Goal: Task Accomplishment & Management: Use online tool/utility

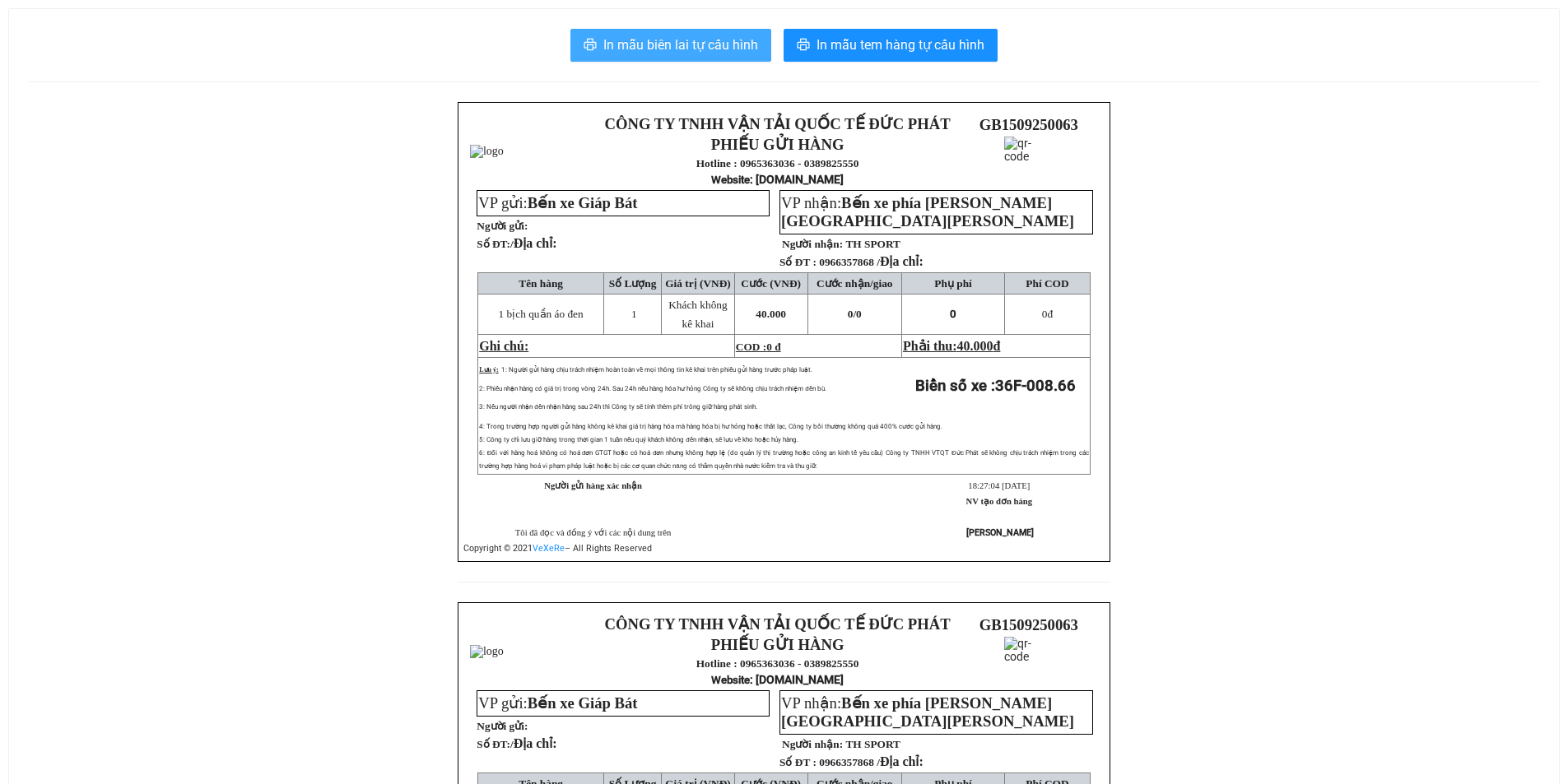
click at [679, 52] on span "In mẫu biên lai tự cấu hình" at bounding box center [680, 44] width 154 height 20
click at [617, 30] on button "In mẫu biên lai tự cấu hình" at bounding box center [671, 45] width 201 height 33
click at [715, 43] on span "In mẫu biên lai tự cấu hình" at bounding box center [680, 44] width 154 height 20
drag, startPoint x: 690, startPoint y: 52, endPoint x: 679, endPoint y: 61, distance: 14.2
click at [691, 51] on span "In mẫu biên lai tự cấu hình" at bounding box center [680, 44] width 154 height 20
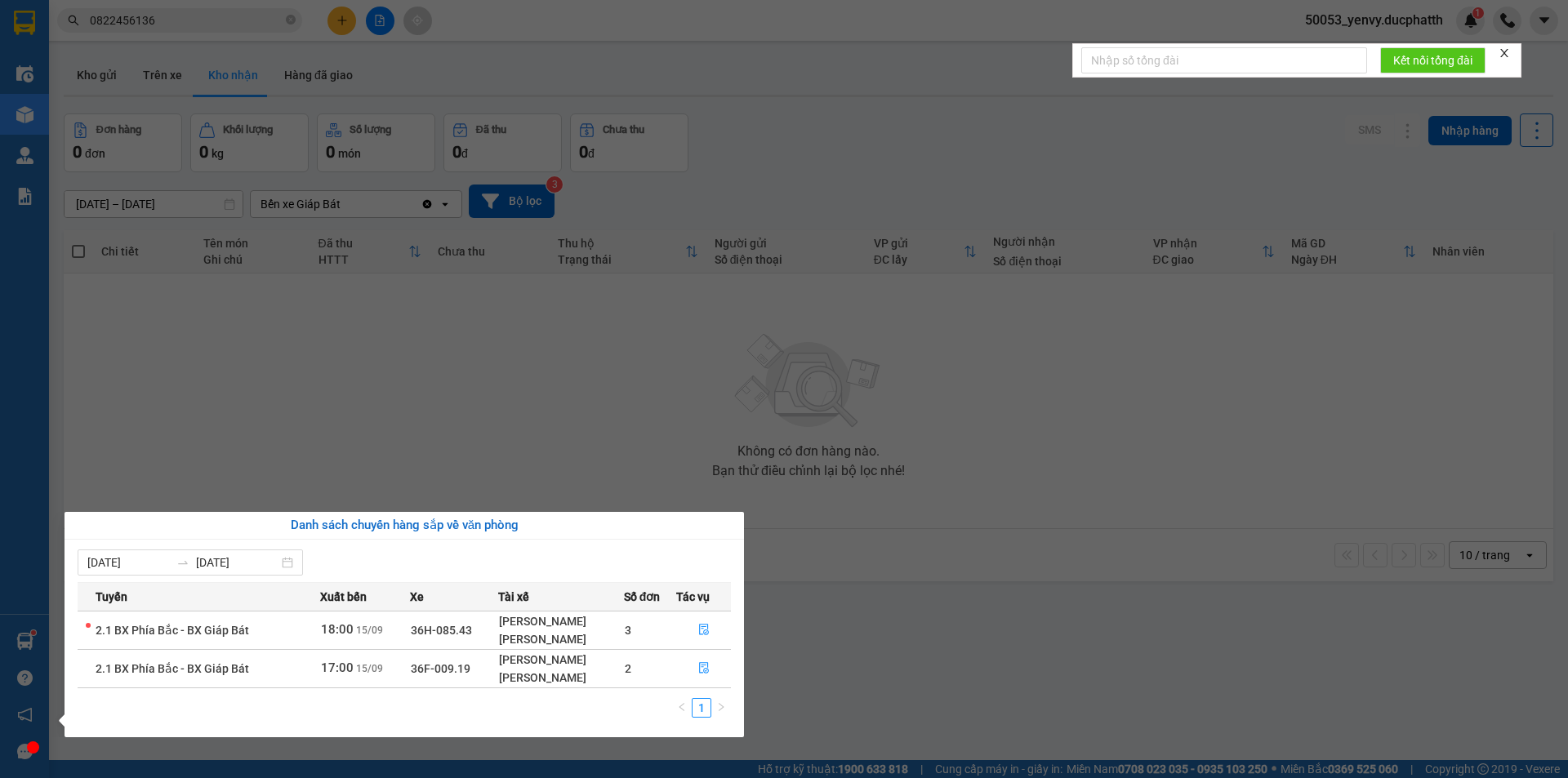
click at [576, 429] on section "Kết quả tìm kiếm ( 1 ) Bộ lọc Mã ĐH Trạng thái Món hàng Thu hộ Tổng cước Chưa c…" at bounding box center [784, 389] width 1568 height 778
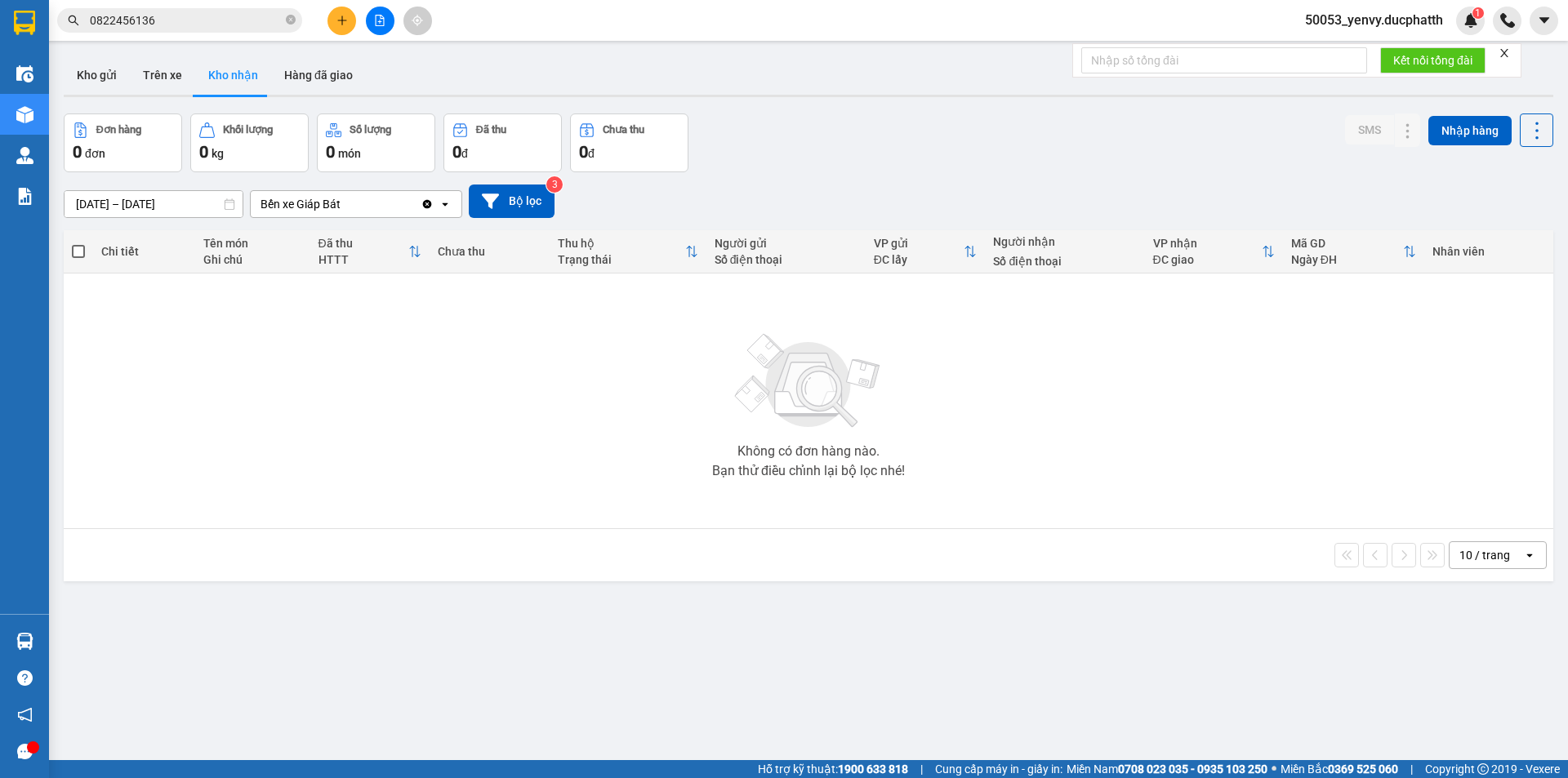
click at [370, 18] on button at bounding box center [380, 20] width 29 height 29
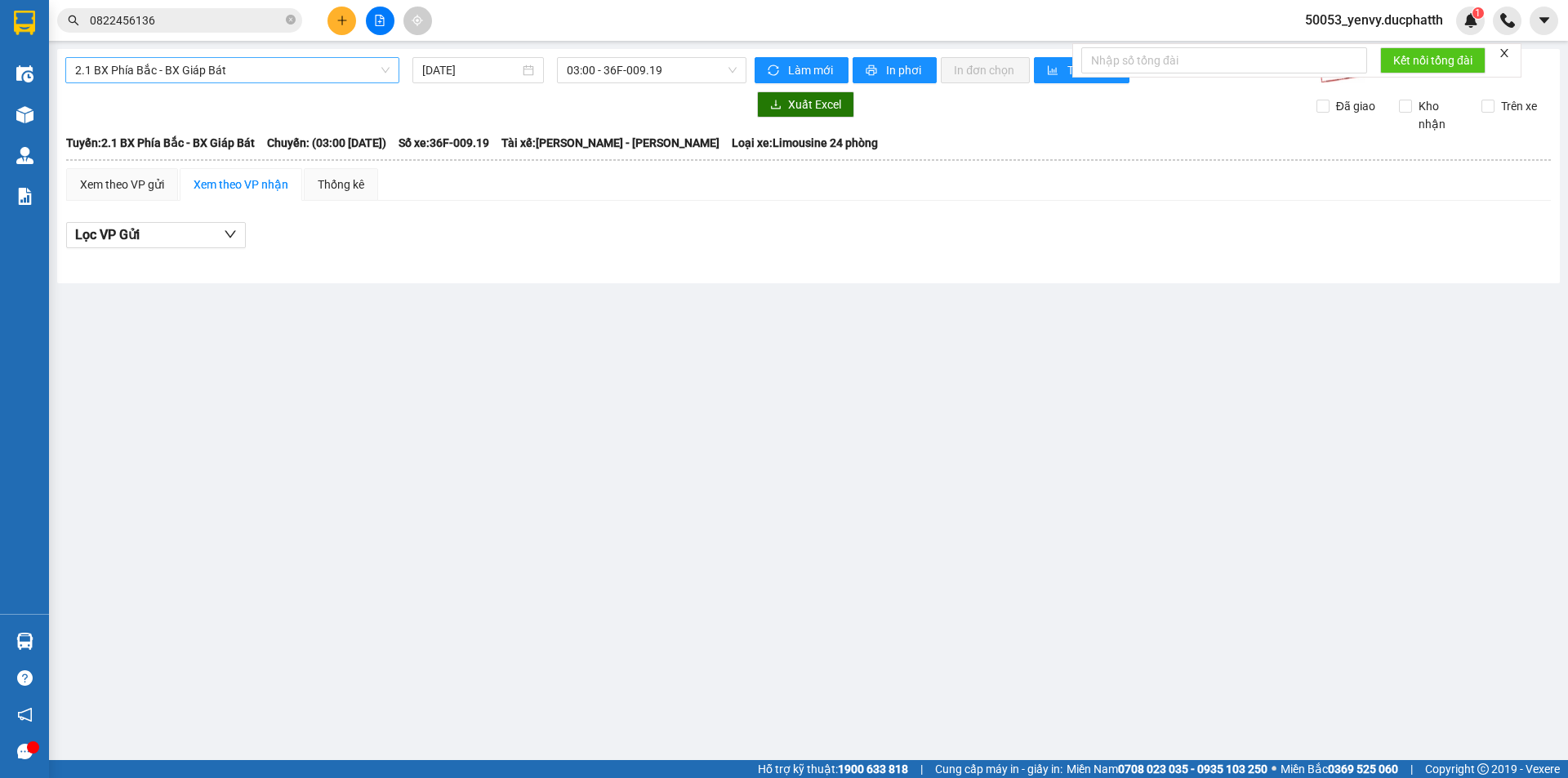
click at [294, 68] on span "2.1 BX Phía Bắc - BX Giáp Bát" at bounding box center [232, 70] width 314 height 25
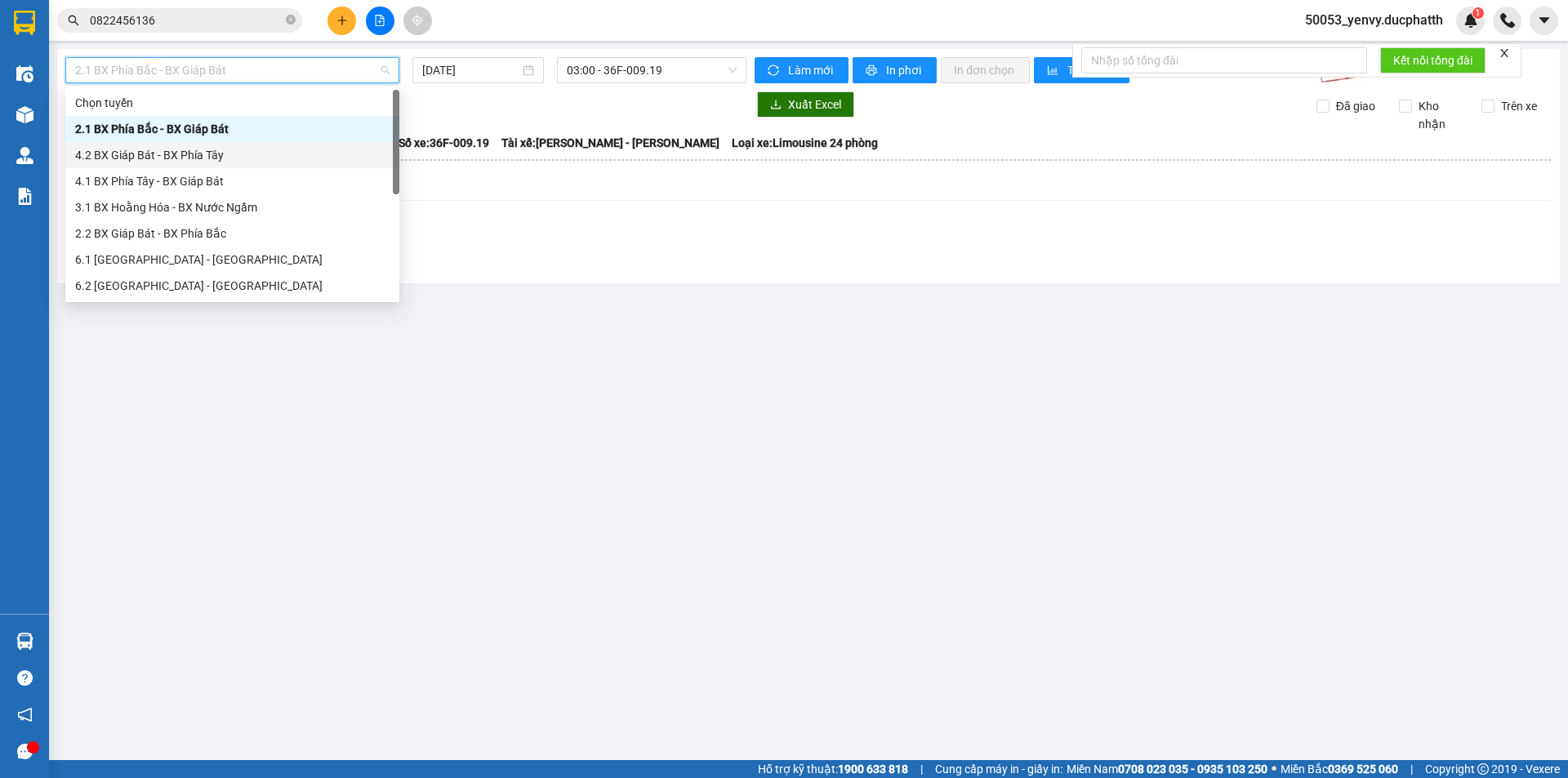
click at [164, 160] on div "4.2 BX Giáp Bát - BX Phía Tây" at bounding box center [232, 155] width 314 height 18
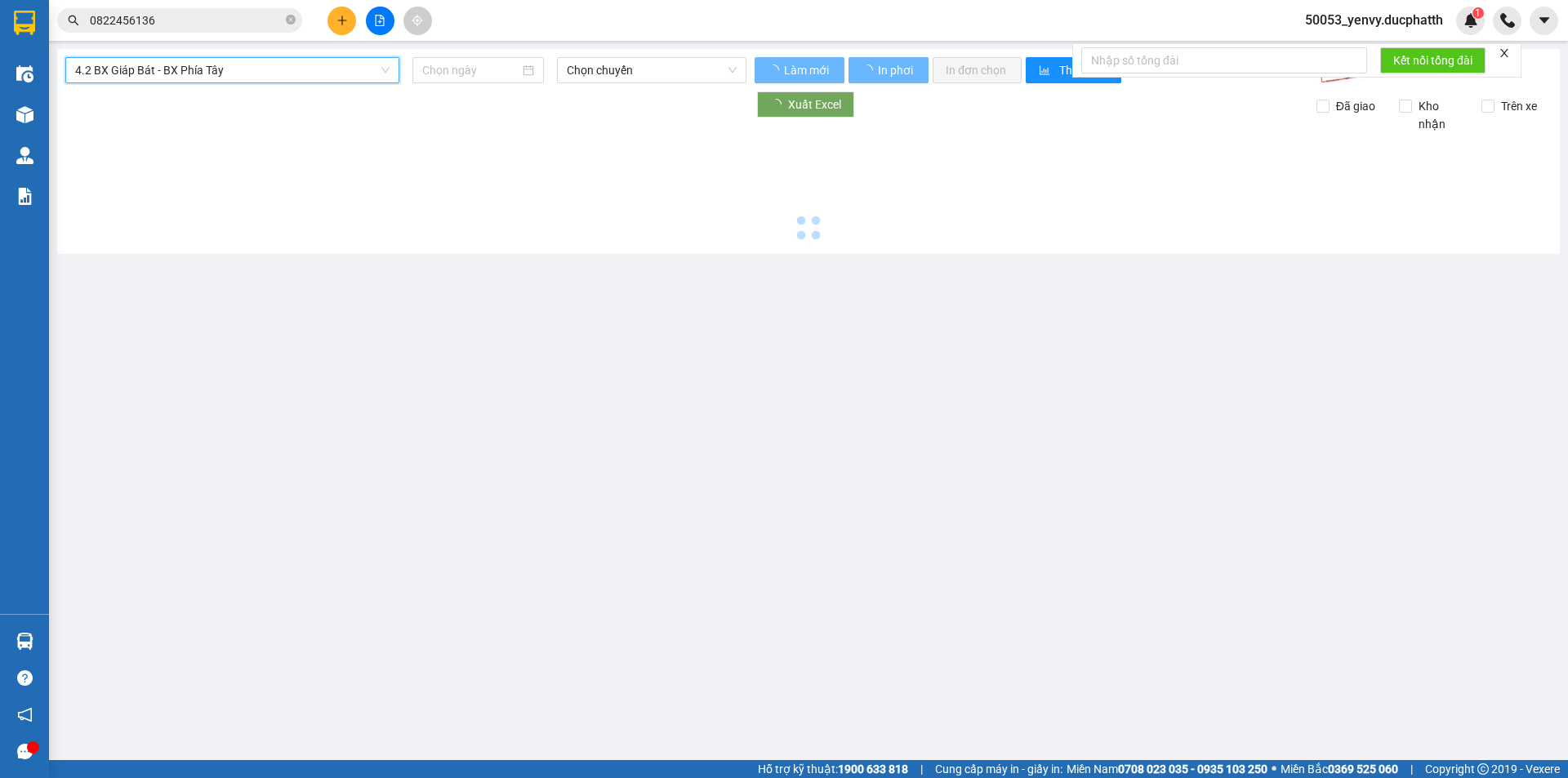
type input "15/09/2025"
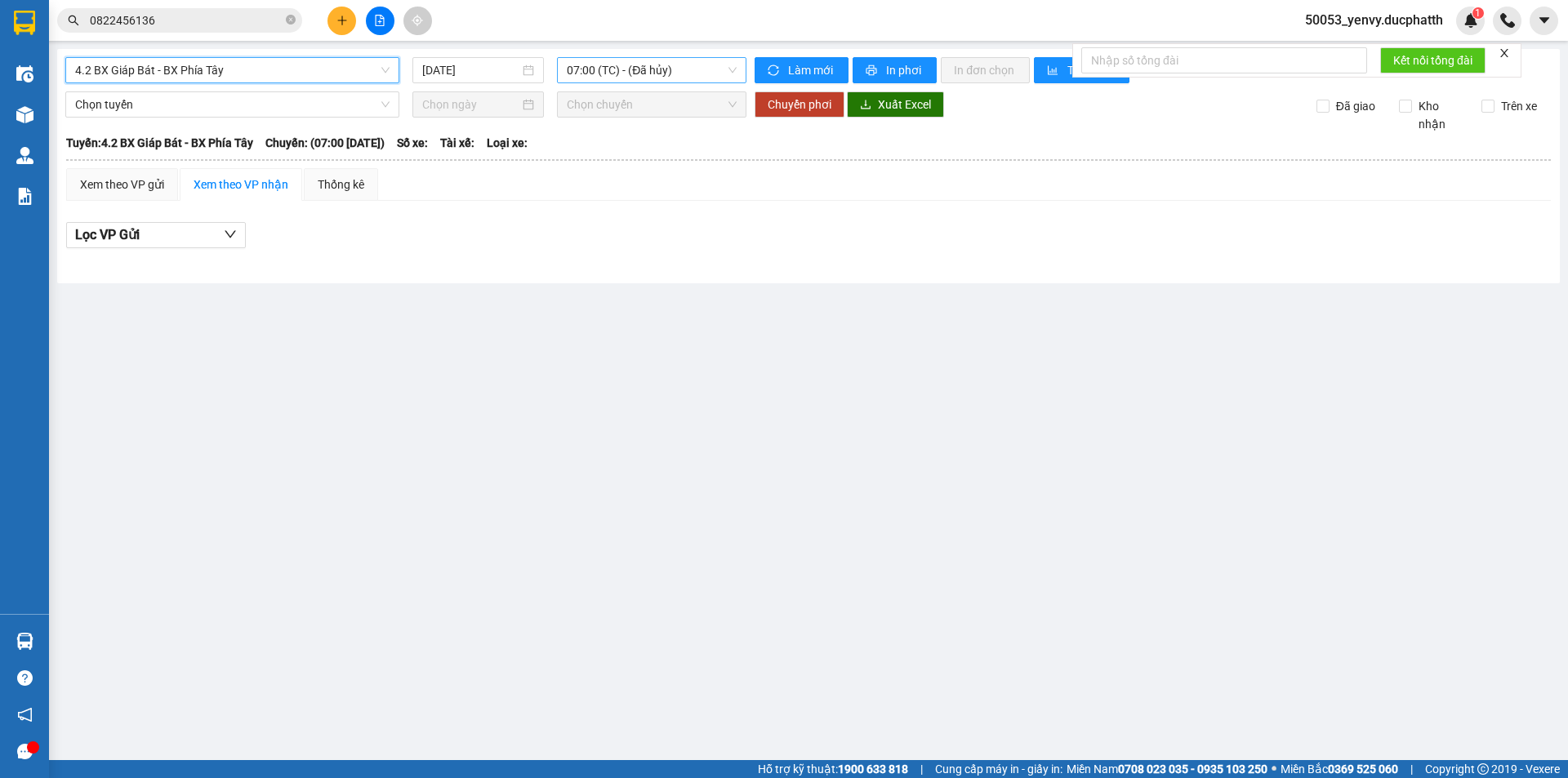
click at [649, 79] on span "07:00 (TC) - (Đã hủy)" at bounding box center [651, 70] width 170 height 25
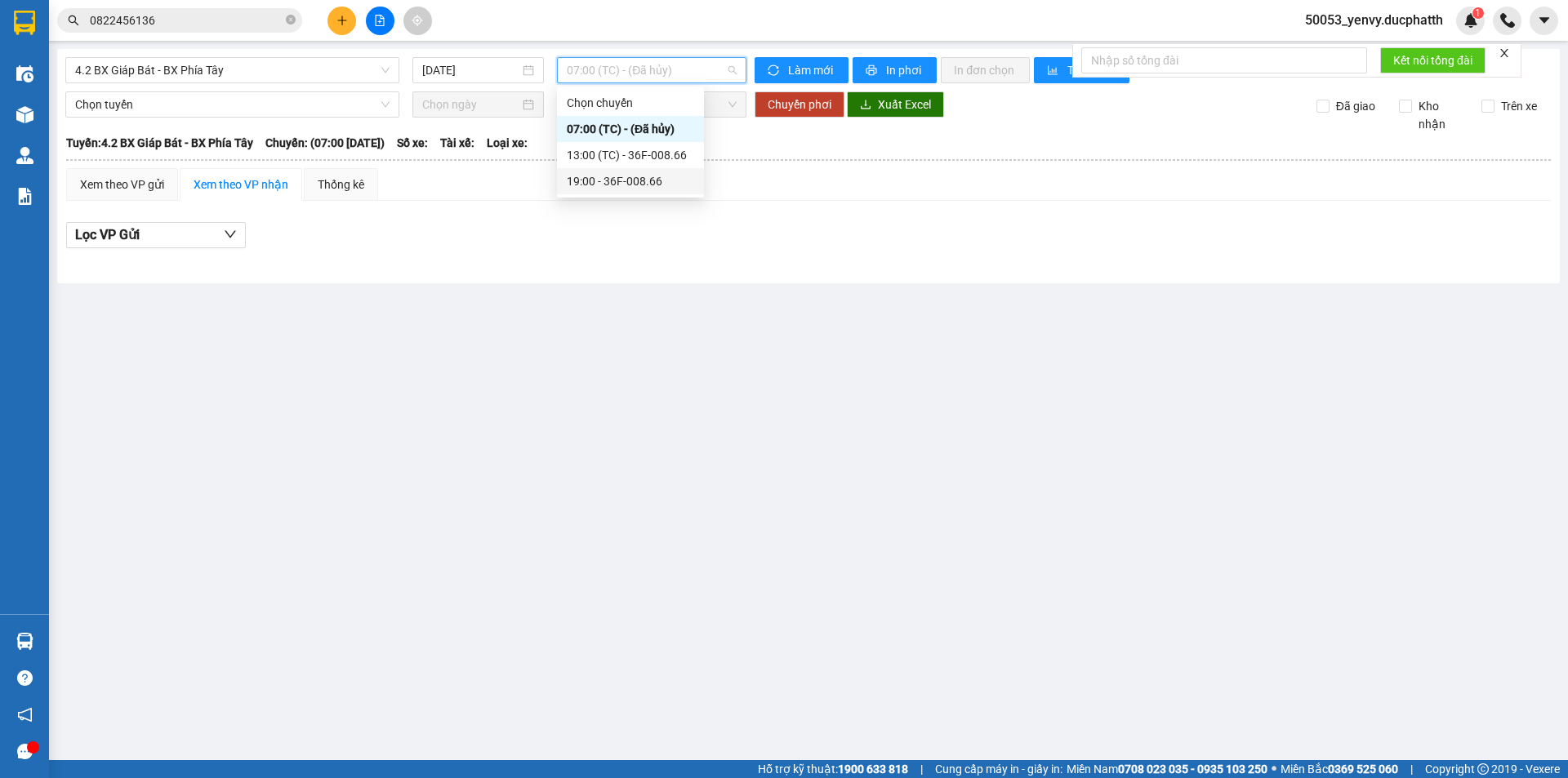
click at [605, 180] on div "19:00 - 36F-008.66" at bounding box center [630, 181] width 128 height 18
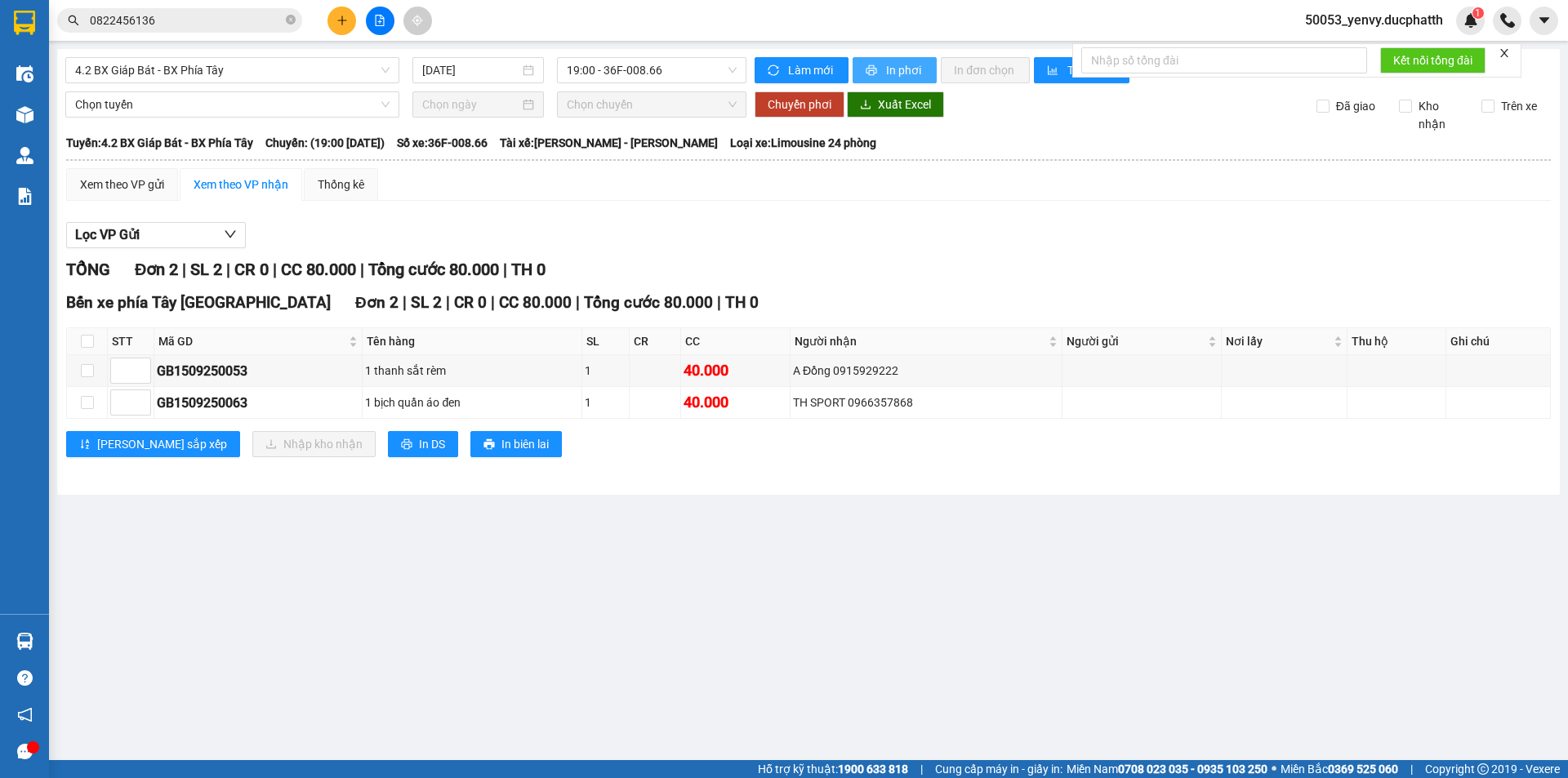
click at [904, 67] on span "In phơi" at bounding box center [904, 70] width 38 height 18
